Goal: Task Accomplishment & Management: Manage account settings

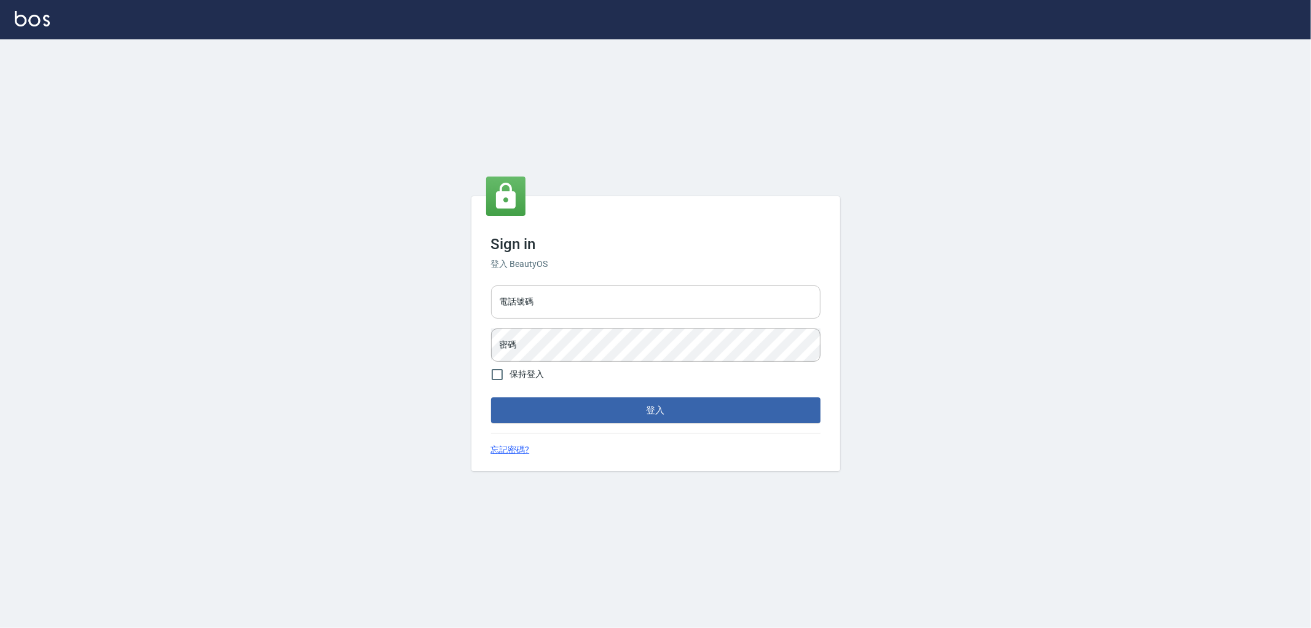
click at [569, 298] on input "電話號碼" at bounding box center [656, 301] width 330 height 33
type input "0910967130"
click at [491, 397] on button "登入" at bounding box center [656, 410] width 330 height 26
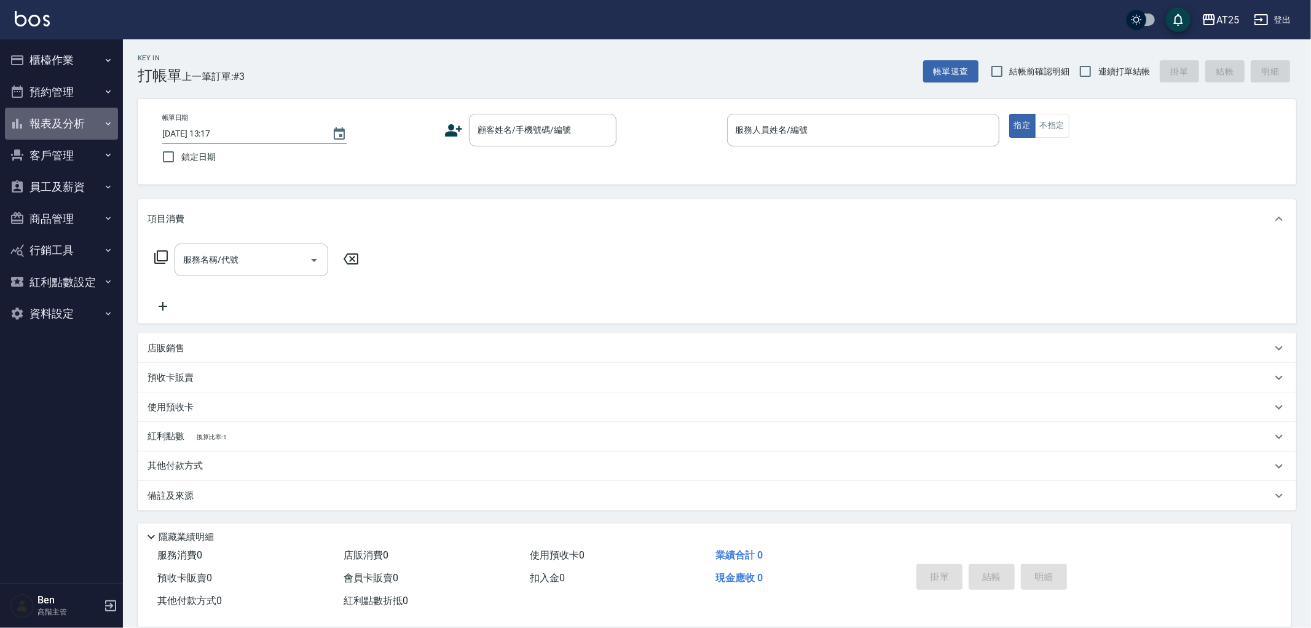
click at [70, 125] on button "報表及分析" at bounding box center [61, 124] width 113 height 32
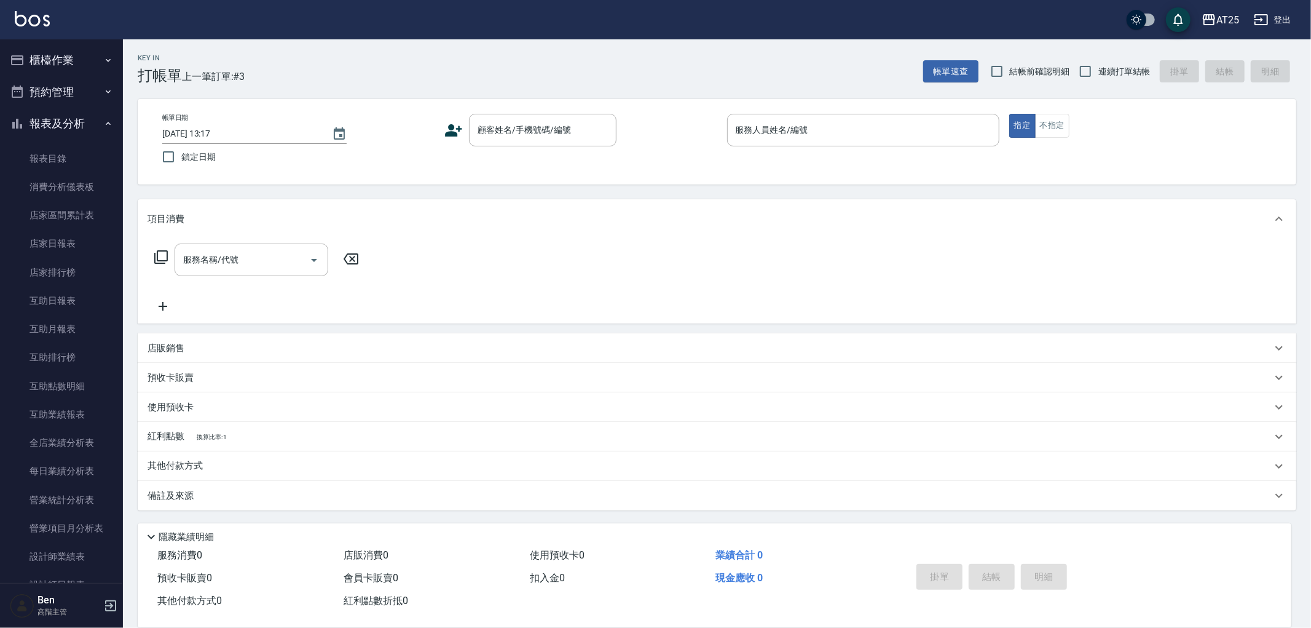
click at [78, 122] on button "報表及分析" at bounding box center [61, 124] width 113 height 32
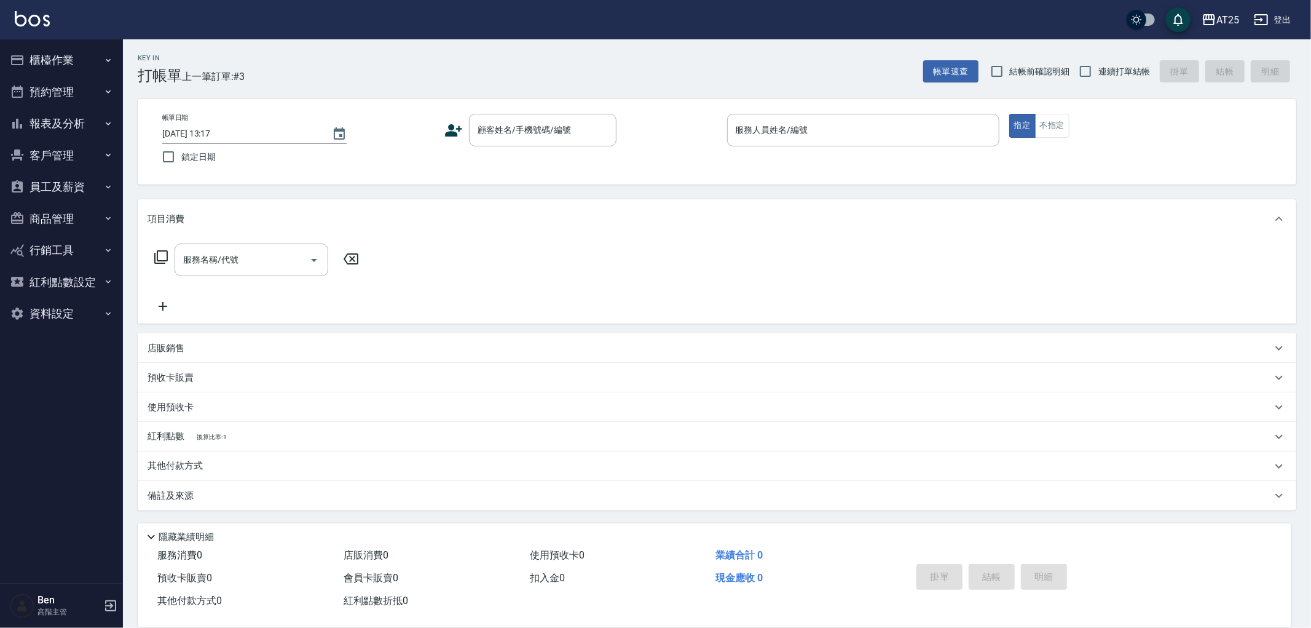
click at [63, 215] on button "商品管理" at bounding box center [61, 219] width 113 height 32
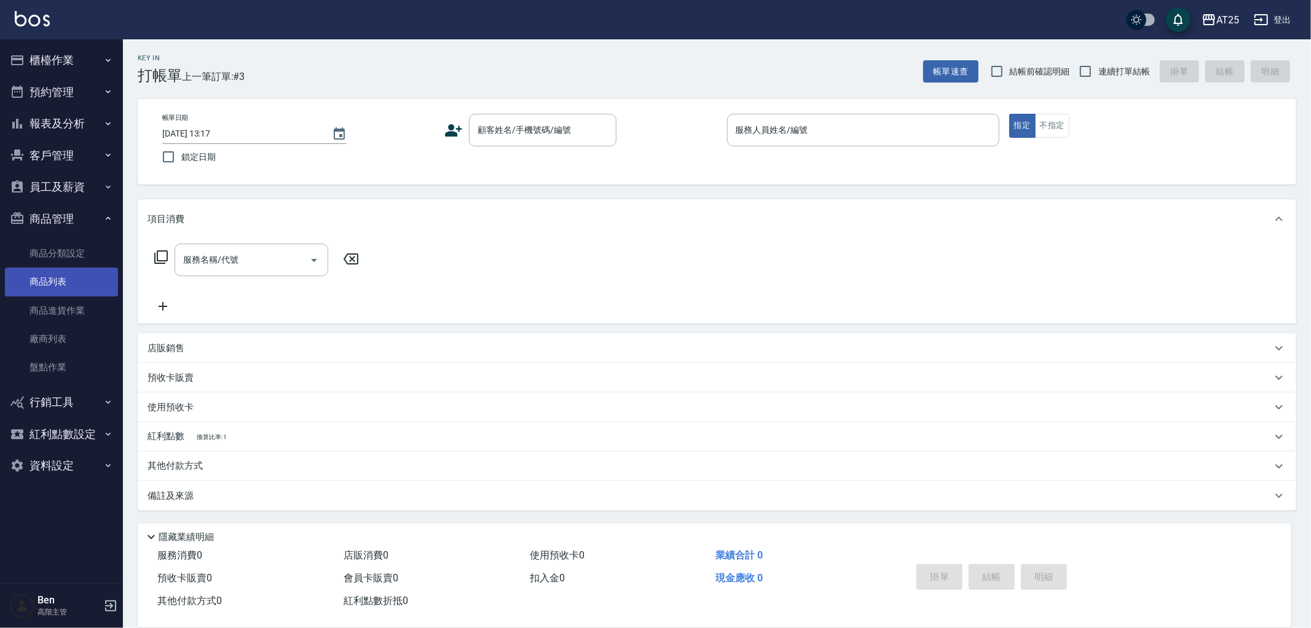
click at [51, 279] on link "商品列表" at bounding box center [61, 281] width 113 height 28
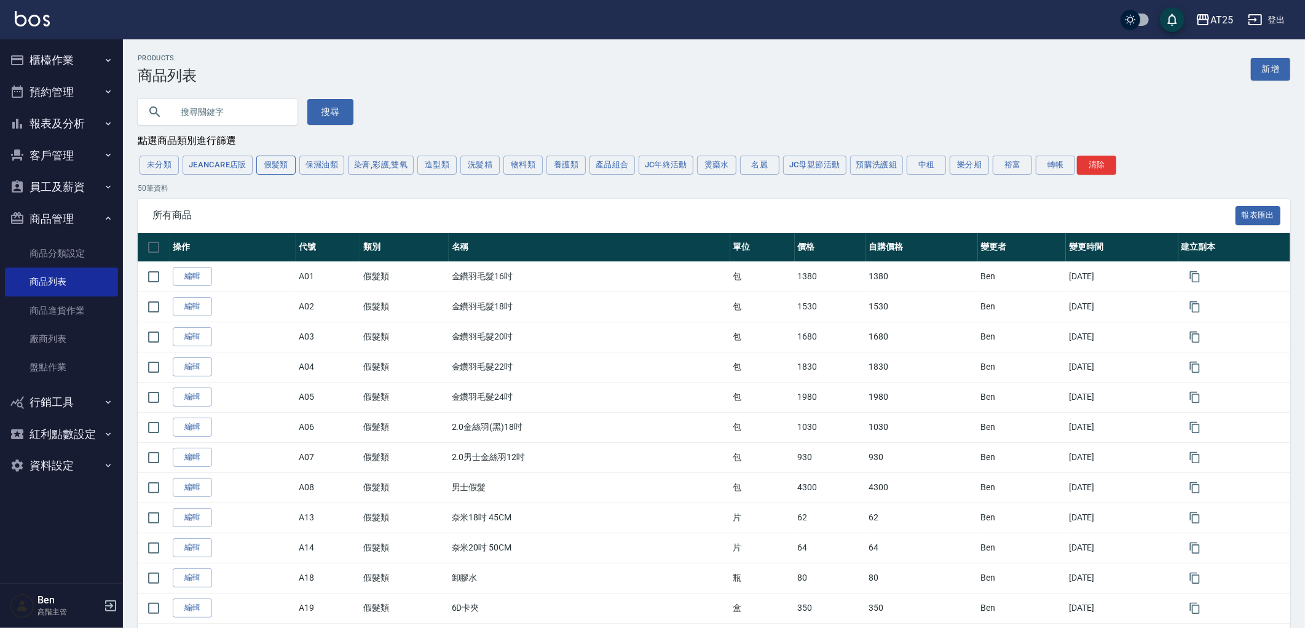
click at [290, 163] on button "假髮類" at bounding box center [275, 165] width 39 height 19
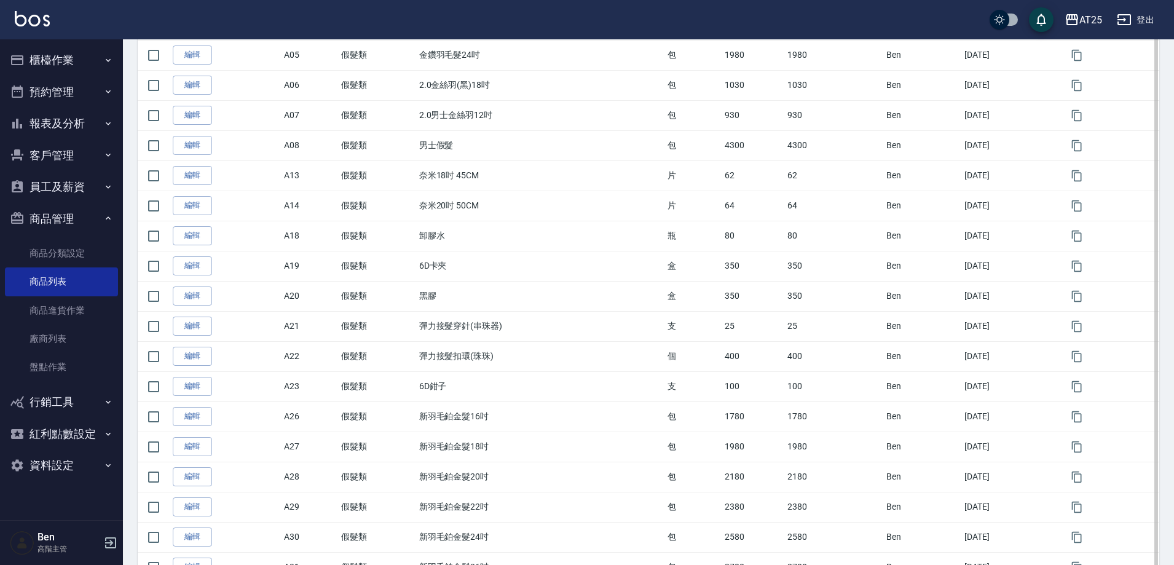
scroll to position [356, 0]
